Goal: Task Accomplishment & Management: Manage account settings

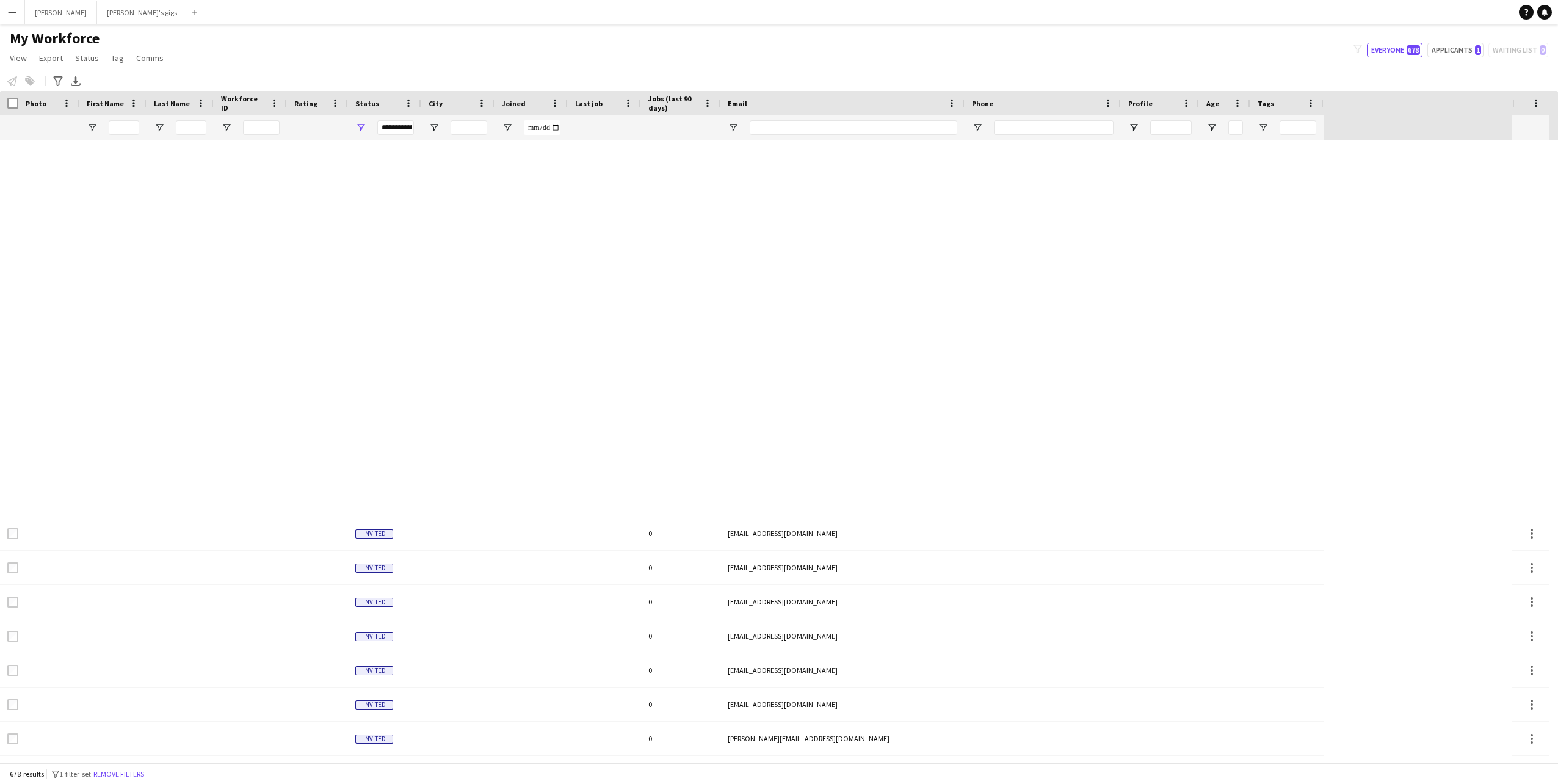
click at [14, 14] on app-icon "Menu" at bounding box center [12, 12] width 10 height 10
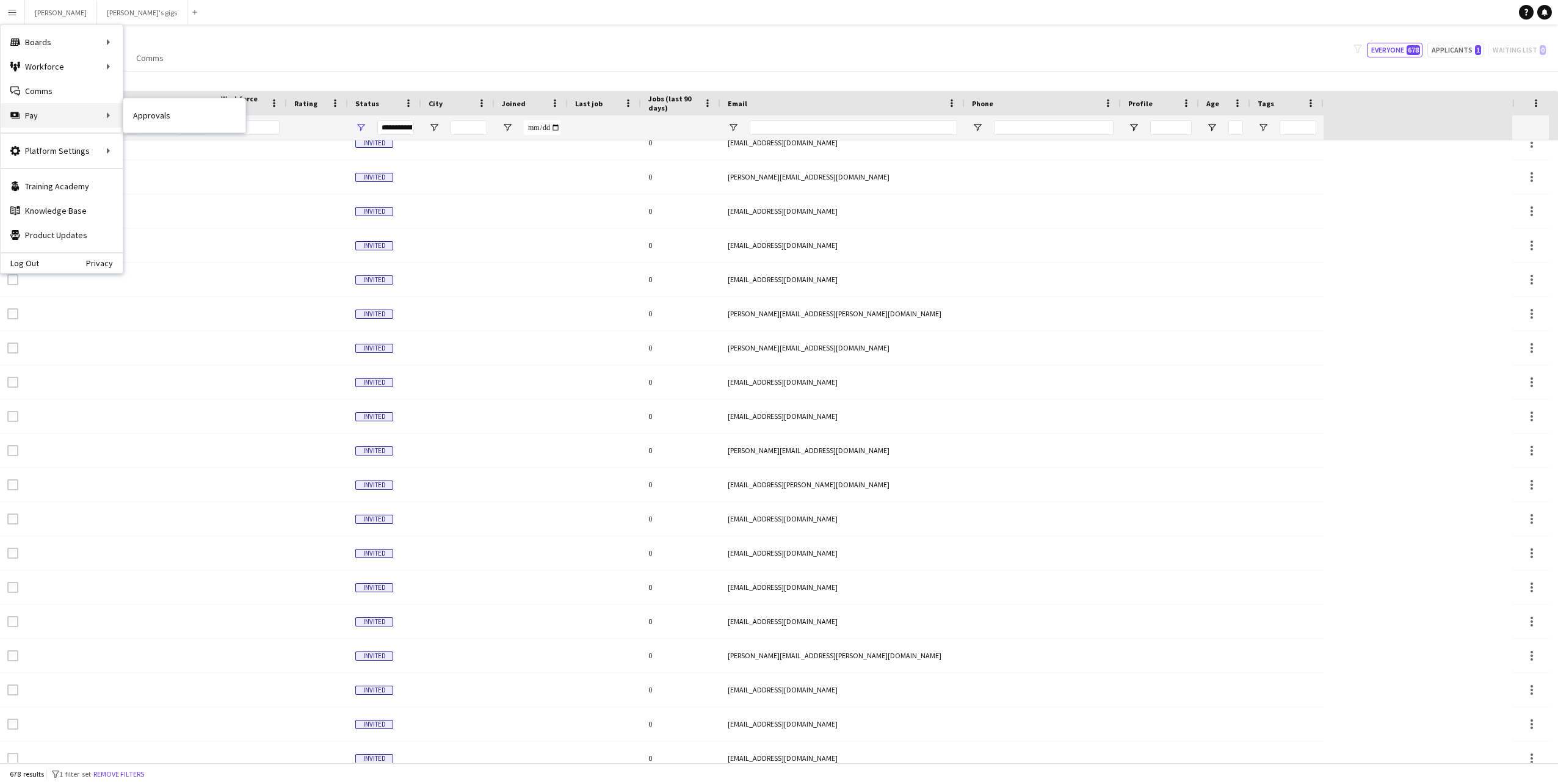
click at [36, 110] on div "Pay Pay" at bounding box center [62, 115] width 122 height 25
click at [99, 116] on div "Pay Pay" at bounding box center [62, 115] width 122 height 25
click at [104, 116] on div "Pay Pay" at bounding box center [62, 115] width 122 height 25
click at [52, 113] on div "Pay Pay" at bounding box center [62, 115] width 122 height 25
click at [155, 114] on link "Approvals" at bounding box center [184, 115] width 122 height 25
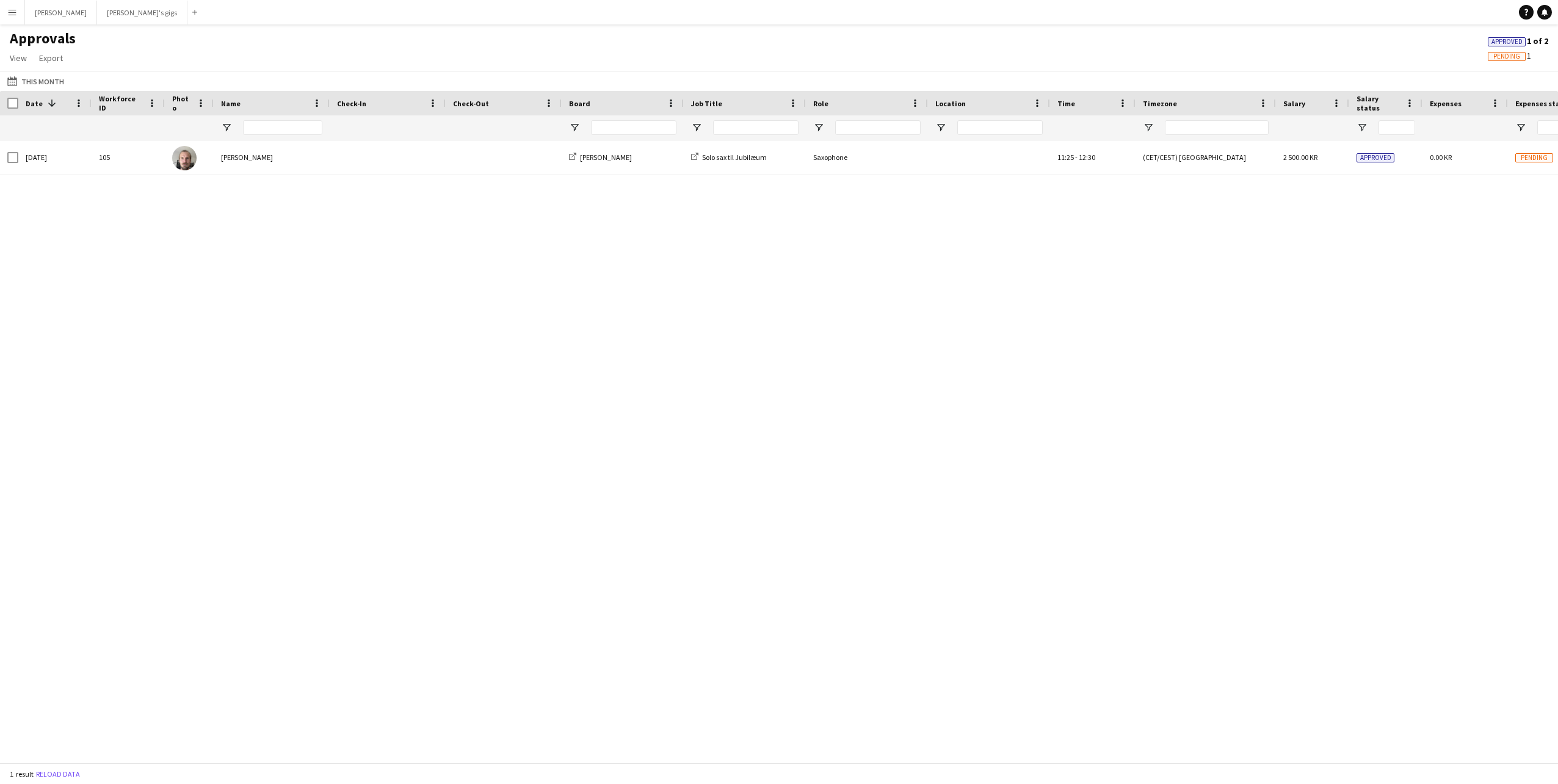
click at [10, 17] on app-icon "Menu" at bounding box center [12, 12] width 10 height 10
click at [435, 424] on div "105 [DATE] [PERSON_NAME] Asger Gigs Solo sax til Jubilæum Saxophone 11:25 - 12:…" at bounding box center [779, 446] width 1558 height 612
